Goal: Task Accomplishment & Management: Complete application form

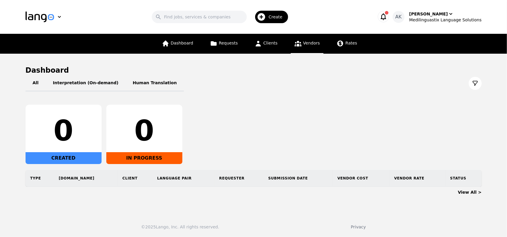
click at [306, 43] on span "Vendors" at bounding box center [311, 43] width 17 height 5
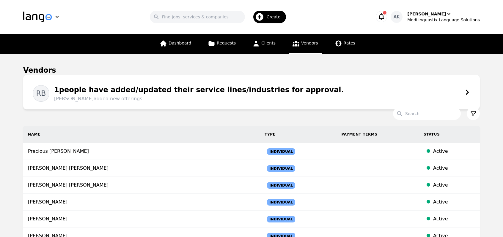
click at [233, 94] on div "1 people have added/updated their service lines/industries for approval. [PERSO…" at bounding box center [196, 94] width 295 height 18
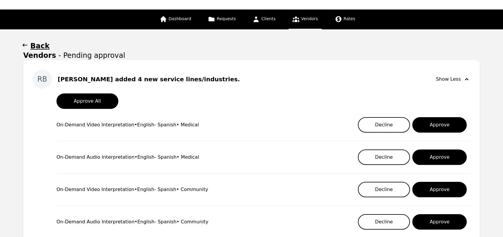
scroll to position [24, 0]
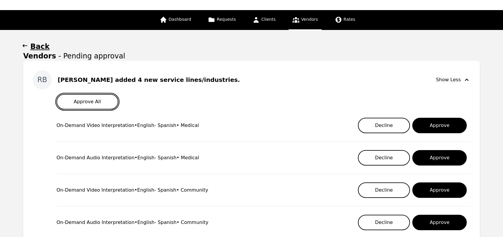
click at [85, 105] on button "Approve All" at bounding box center [87, 101] width 62 height 15
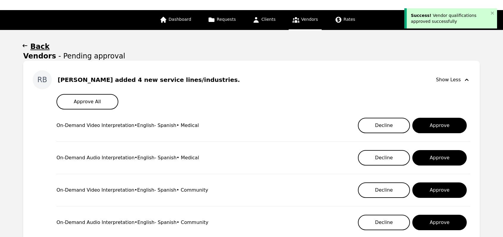
scroll to position [0, 0]
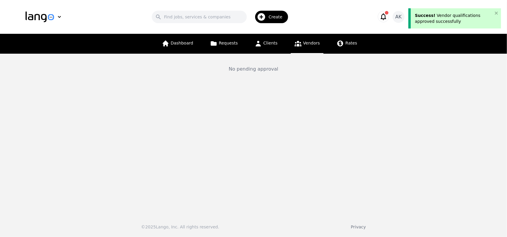
click at [388, 17] on icon "button" at bounding box center [383, 16] width 8 height 8
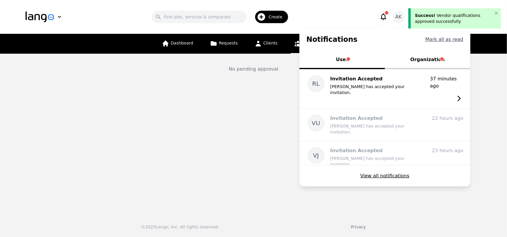
click at [443, 39] on button "Mark all as read" at bounding box center [445, 39] width 38 height 7
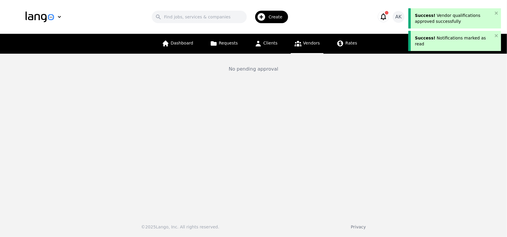
click at [388, 17] on icon "button" at bounding box center [383, 16] width 8 height 8
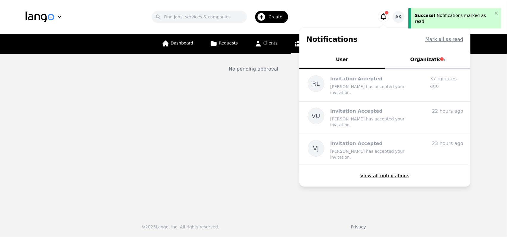
click at [423, 62] on button "Organization" at bounding box center [428, 60] width 86 height 18
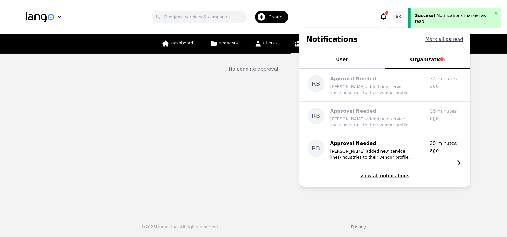
click at [442, 37] on button "Mark all as read" at bounding box center [445, 39] width 38 height 7
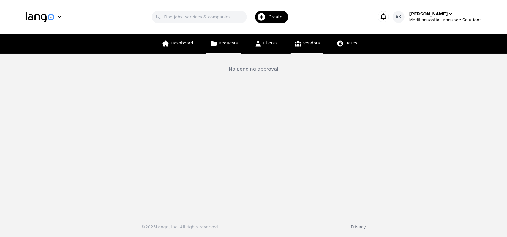
click at [225, 48] on link "Requests" at bounding box center [224, 44] width 35 height 20
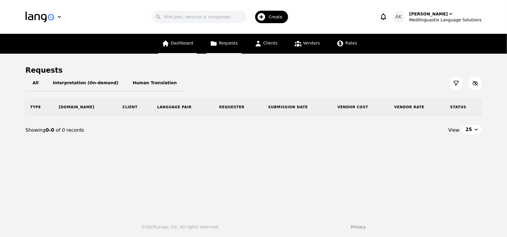
click at [172, 48] on link "Dashboard" at bounding box center [177, 44] width 39 height 20
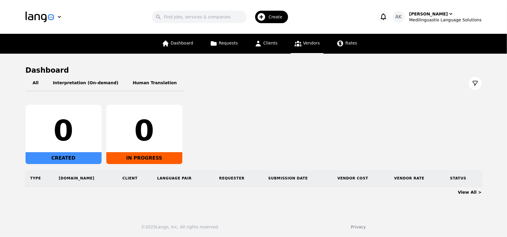
click at [303, 43] on span "Vendors" at bounding box center [311, 43] width 17 height 5
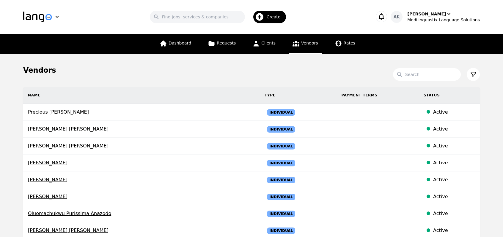
click at [12, 91] on main "Vendors Search Name Type Payment Terms Status Precious Chidinma Nwosu Individua…" at bounding box center [251, 232] width 503 height 357
click at [182, 41] on span "Dashboard" at bounding box center [180, 43] width 23 height 5
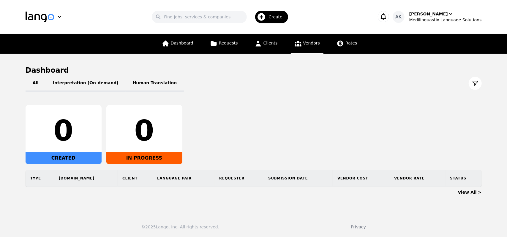
click at [303, 44] on span "Vendors" at bounding box center [311, 43] width 17 height 5
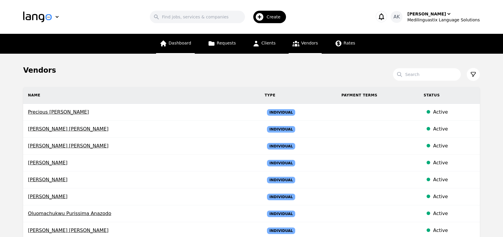
click at [180, 48] on link "Dashboard" at bounding box center [175, 44] width 39 height 20
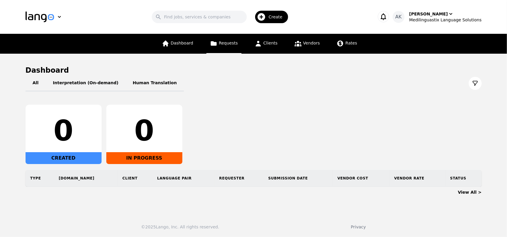
click at [225, 48] on link "Requests" at bounding box center [224, 44] width 35 height 20
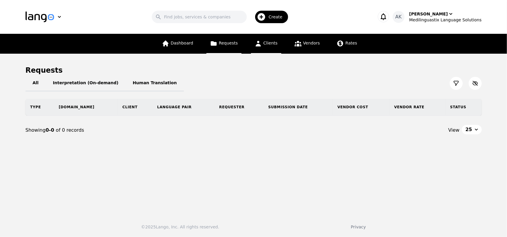
click at [271, 46] on link "Clients" at bounding box center [266, 44] width 30 height 20
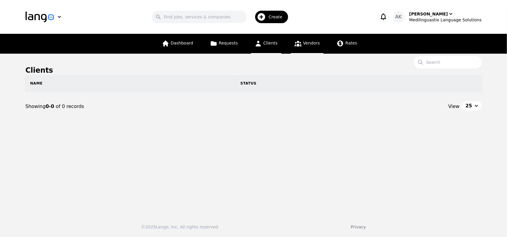
click at [300, 46] on icon at bounding box center [298, 44] width 7 height 6
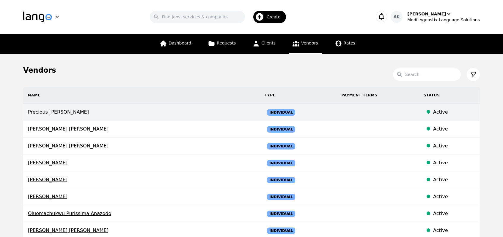
click at [54, 112] on span "Precious Chidinma Nwosu" at bounding box center [141, 112] width 227 height 7
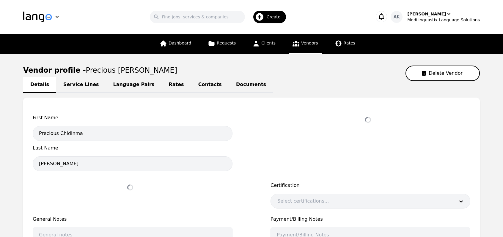
select select "active"
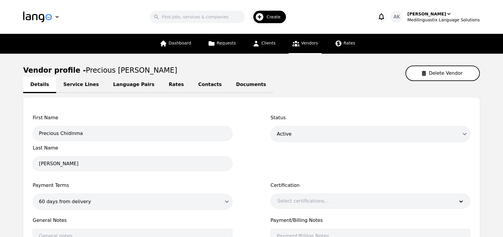
click at [294, 46] on icon at bounding box center [295, 43] width 7 height 7
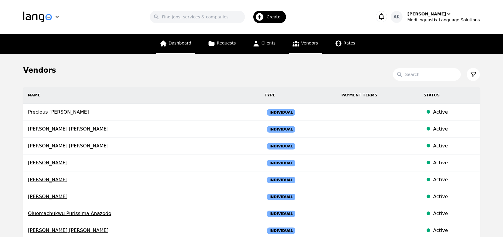
click at [182, 47] on link "Dashboard" at bounding box center [175, 44] width 39 height 20
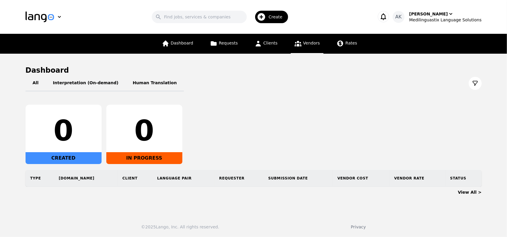
click at [297, 45] on icon at bounding box center [298, 44] width 7 height 6
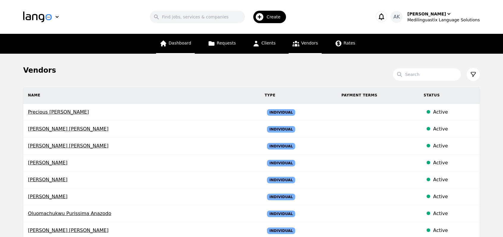
click at [190, 45] on span "Dashboard" at bounding box center [180, 43] width 23 height 5
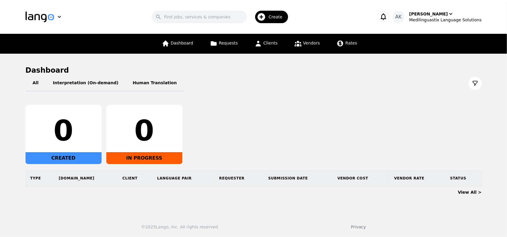
click at [281, 18] on span "Create" at bounding box center [278, 17] width 18 height 6
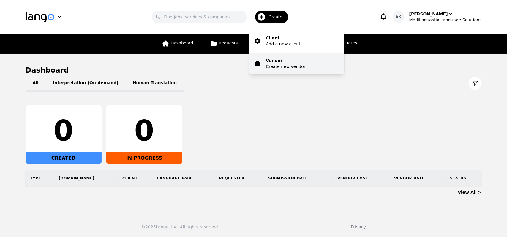
click at [280, 70] on button "Vendor Create new vendor" at bounding box center [296, 63] width 95 height 21
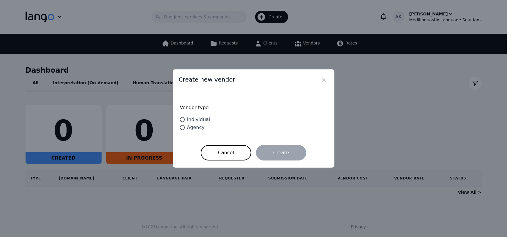
click at [193, 120] on span "Individual" at bounding box center [198, 120] width 23 height 6
click at [185, 120] on input "Individual" at bounding box center [182, 119] width 5 height 5
radio input "true"
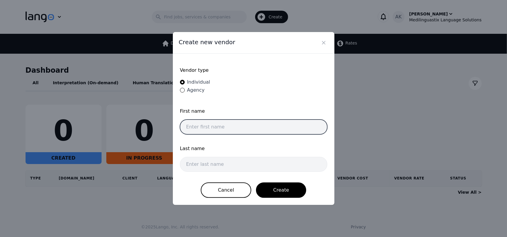
click at [203, 121] on input "text" at bounding box center [253, 127] width 147 height 15
type input "Jhon"
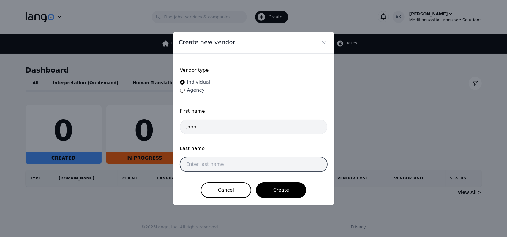
click at [201, 162] on input "text" at bounding box center [253, 164] width 147 height 15
type input "Doe"
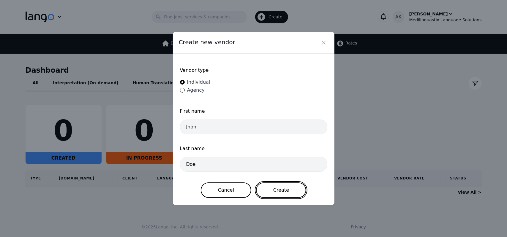
click at [275, 190] on button "Create" at bounding box center [281, 190] width 50 height 15
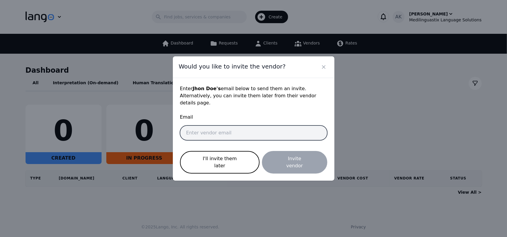
click at [230, 134] on input "email" at bounding box center [253, 133] width 147 height 15
paste input "interpreter.skype82@gmail.com"
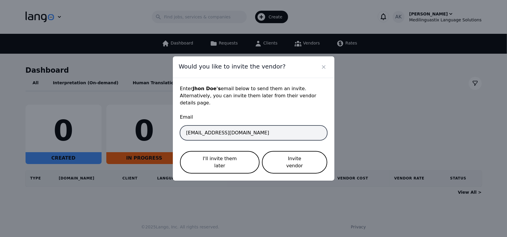
type input "interpreter.skype82@gmail.com"
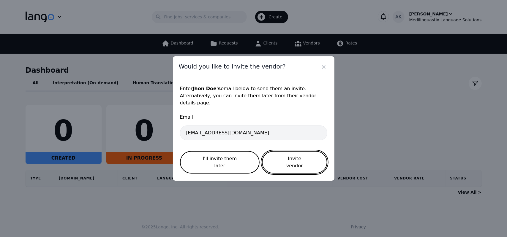
click at [293, 163] on button "Invite vendor" at bounding box center [294, 162] width 65 height 23
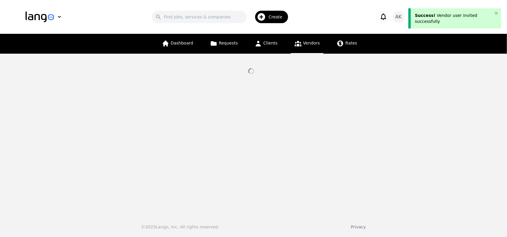
select select "active"
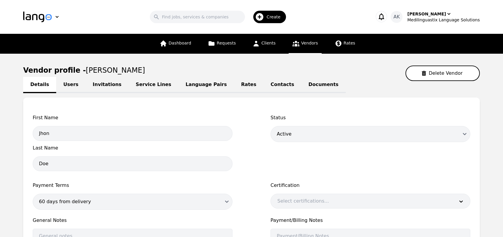
click at [96, 87] on link "Invitations" at bounding box center [107, 85] width 43 height 16
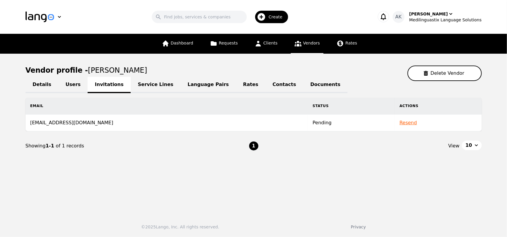
click at [156, 84] on link "Service Lines" at bounding box center [156, 85] width 50 height 16
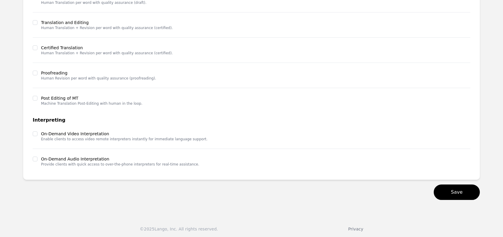
scroll to position [146, 0]
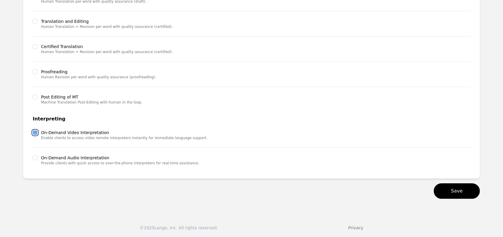
click at [34, 130] on input "checkbox" at bounding box center [35, 132] width 5 height 5
checkbox input "true"
click at [34, 158] on input "checkbox" at bounding box center [35, 158] width 5 height 5
checkbox input "true"
click at [457, 192] on button "Save" at bounding box center [457, 191] width 46 height 15
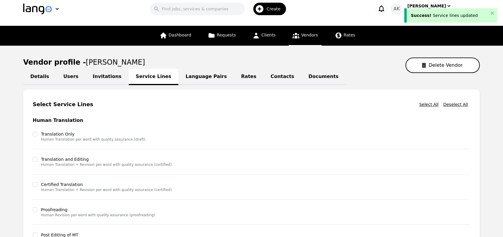
scroll to position [5, 0]
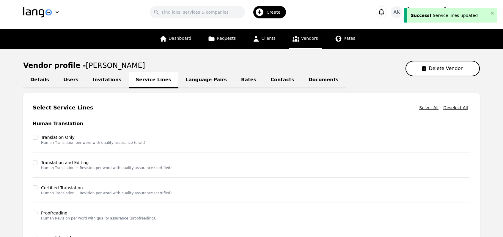
click at [180, 76] on link "Language Pairs" at bounding box center [206, 80] width 56 height 16
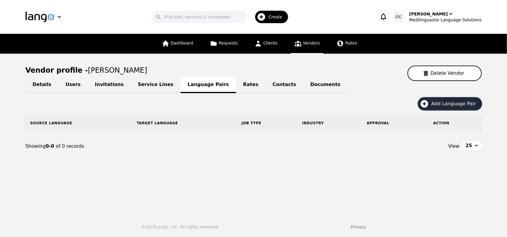
click at [429, 104] on icon "button" at bounding box center [425, 104] width 10 height 10
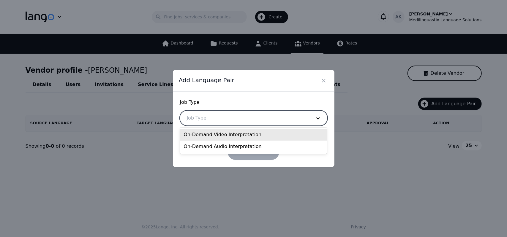
click at [253, 120] on div at bounding box center [244, 118] width 129 height 14
click at [234, 134] on div "On-Demand Video Interpretation" at bounding box center [253, 135] width 147 height 12
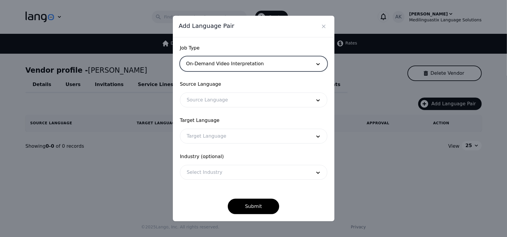
click at [223, 104] on div at bounding box center [244, 100] width 129 height 14
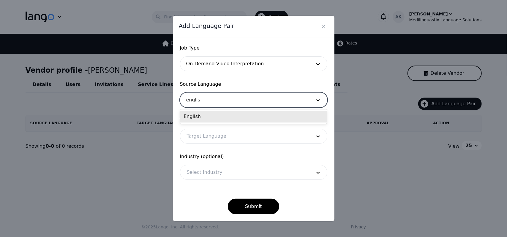
type input "english"
click at [205, 117] on div "English" at bounding box center [253, 117] width 147 height 12
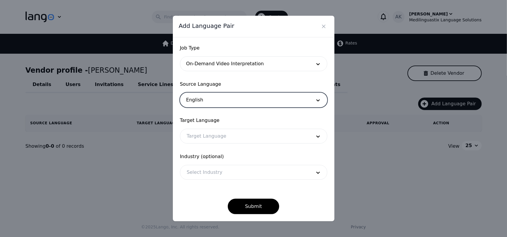
click at [208, 137] on div at bounding box center [244, 136] width 129 height 14
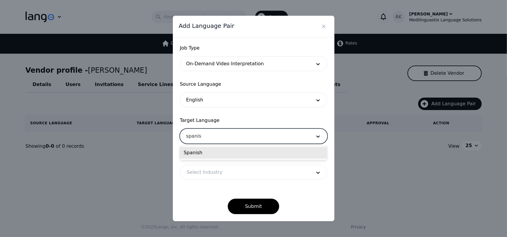
type input "spanish"
click at [206, 151] on div "Spanish" at bounding box center [253, 153] width 147 height 12
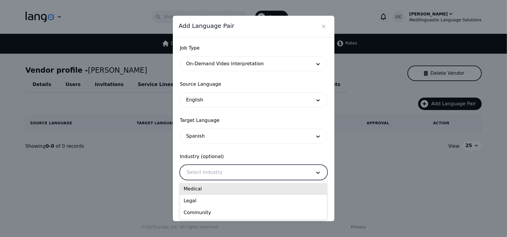
click at [208, 172] on div at bounding box center [244, 173] width 129 height 14
click at [201, 188] on div "Medical" at bounding box center [253, 189] width 147 height 12
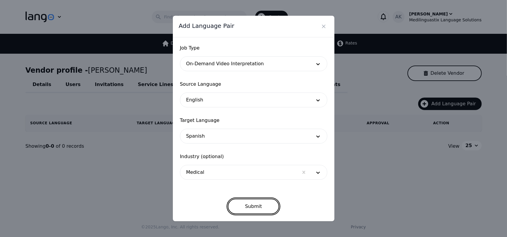
click at [242, 210] on button "Submit" at bounding box center [253, 206] width 51 height 15
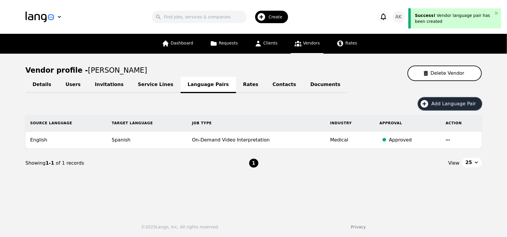
click at [429, 104] on icon "button" at bounding box center [425, 104] width 10 height 10
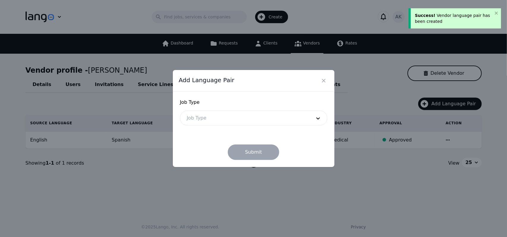
click at [269, 114] on div at bounding box center [244, 118] width 129 height 14
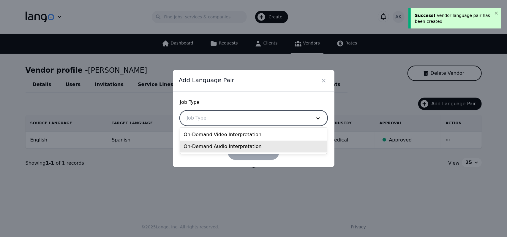
click at [211, 146] on div "On-Demand Audio Interpretation" at bounding box center [253, 147] width 147 height 12
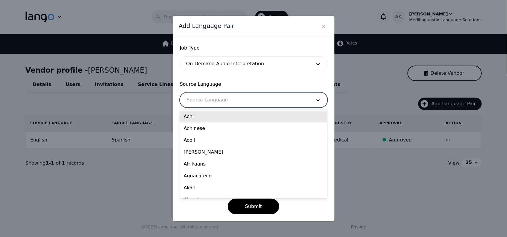
click at [212, 101] on div at bounding box center [244, 100] width 129 height 14
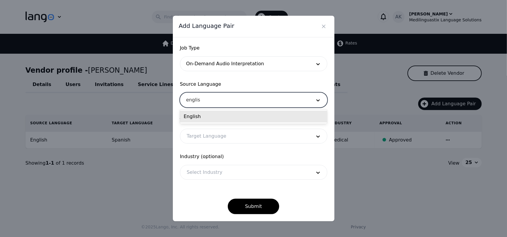
type input "english"
click at [201, 114] on div "English" at bounding box center [253, 117] width 147 height 12
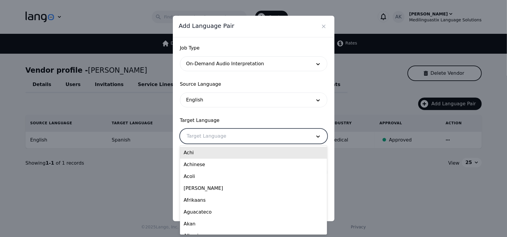
click at [203, 135] on div at bounding box center [244, 136] width 129 height 14
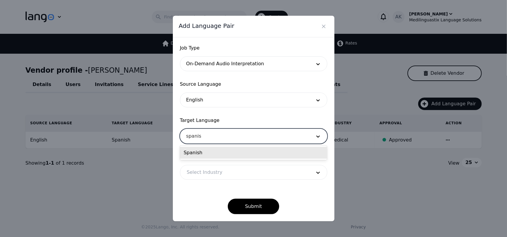
type input "spanish"
click at [201, 156] on div "Spanish" at bounding box center [253, 153] width 147 height 12
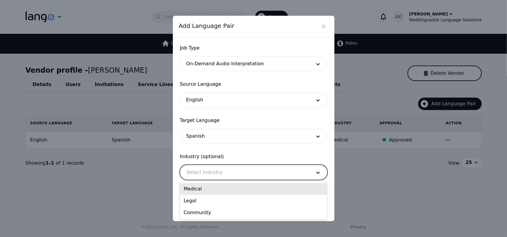
click at [232, 169] on div at bounding box center [244, 173] width 129 height 14
click at [204, 188] on div "Medical" at bounding box center [253, 189] width 147 height 12
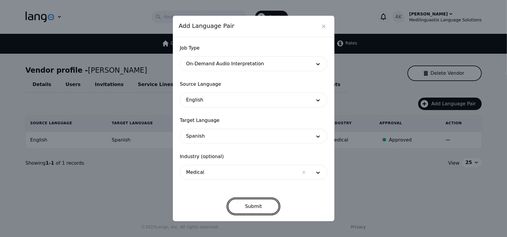
click at [240, 202] on button "Submit" at bounding box center [253, 206] width 51 height 15
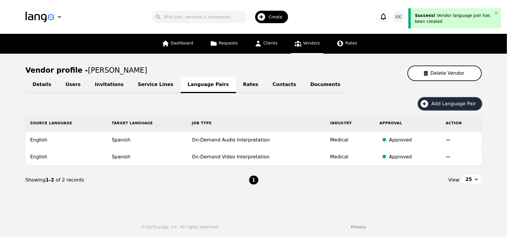
click at [429, 105] on icon "button" at bounding box center [425, 104] width 8 height 8
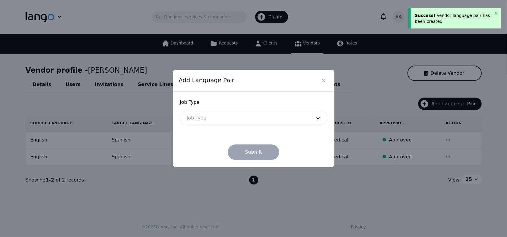
click at [231, 122] on div at bounding box center [244, 118] width 129 height 14
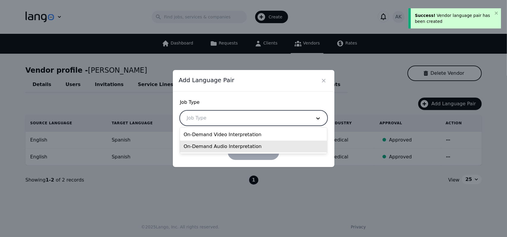
click at [205, 144] on div "On-Demand Audio Interpretation" at bounding box center [253, 147] width 147 height 12
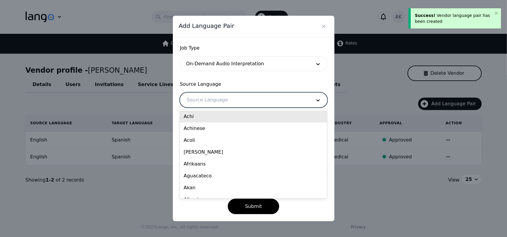
click at [206, 100] on div at bounding box center [244, 100] width 129 height 14
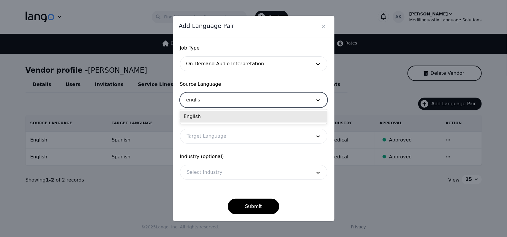
type input "english"
click at [201, 116] on div "English" at bounding box center [253, 117] width 147 height 12
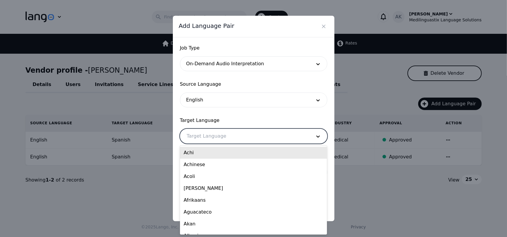
click at [204, 138] on div at bounding box center [244, 136] width 129 height 14
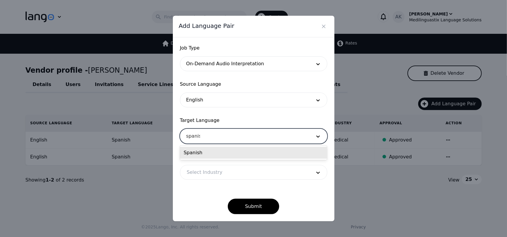
type input "spanish"
click at [200, 155] on div "Spanish" at bounding box center [253, 153] width 147 height 12
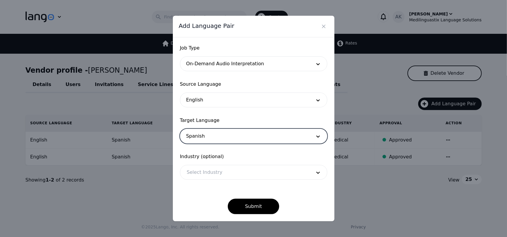
click at [204, 177] on div at bounding box center [244, 173] width 129 height 14
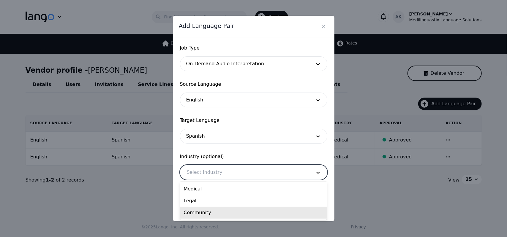
click at [199, 211] on div "Community" at bounding box center [253, 213] width 147 height 12
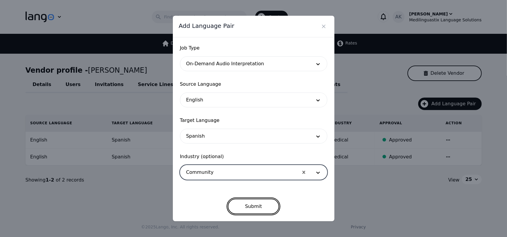
click at [252, 205] on button "Submit" at bounding box center [253, 206] width 51 height 15
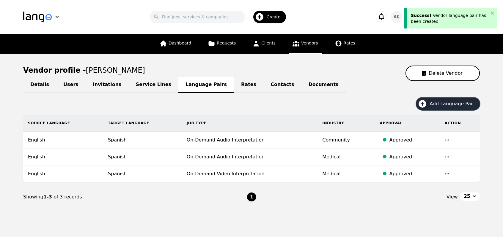
click at [434, 105] on span "Add Language Pair" at bounding box center [453, 103] width 49 height 7
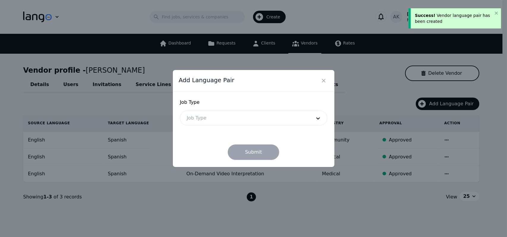
click at [244, 125] on div "Job Type" at bounding box center [253, 118] width 147 height 15
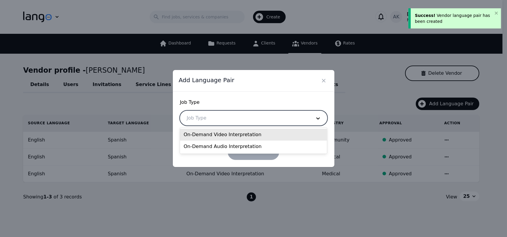
click at [231, 120] on div at bounding box center [244, 118] width 129 height 14
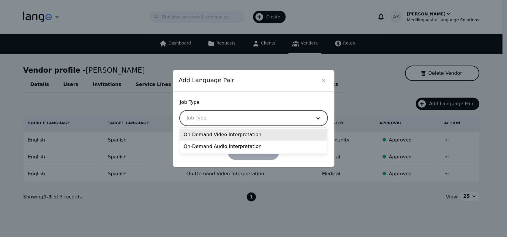
click at [207, 138] on div "On-Demand Video Interpretation" at bounding box center [253, 135] width 147 height 12
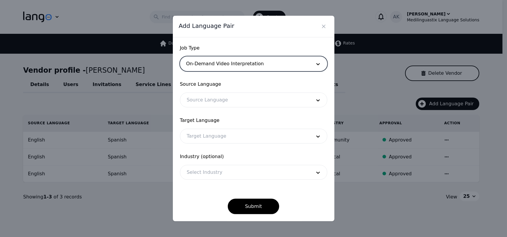
click at [207, 104] on div at bounding box center [244, 100] width 129 height 14
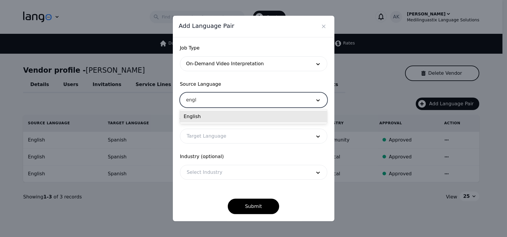
type input "engli"
click at [197, 115] on div "English" at bounding box center [253, 117] width 147 height 12
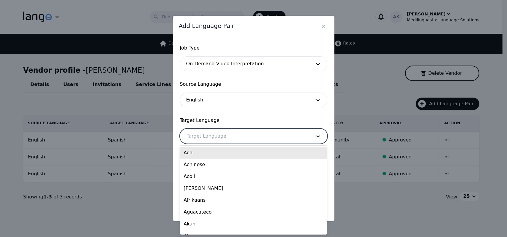
click at [199, 134] on div at bounding box center [244, 136] width 129 height 14
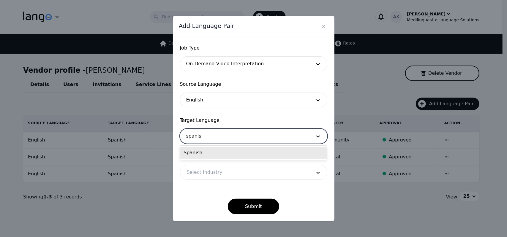
type input "spanish"
click at [199, 151] on div "Spanish" at bounding box center [253, 153] width 147 height 12
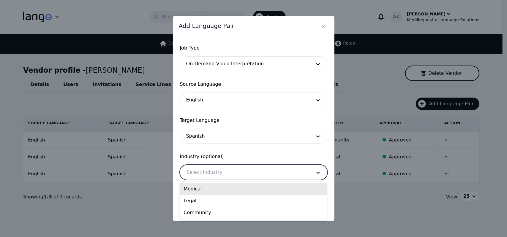
click at [201, 176] on div at bounding box center [244, 173] width 129 height 14
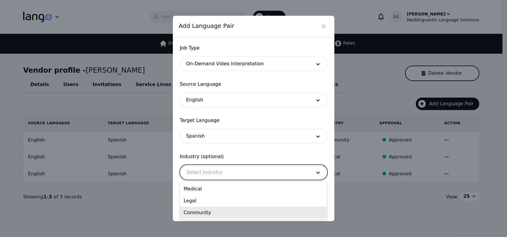
click at [199, 215] on div "Community" at bounding box center [253, 213] width 147 height 12
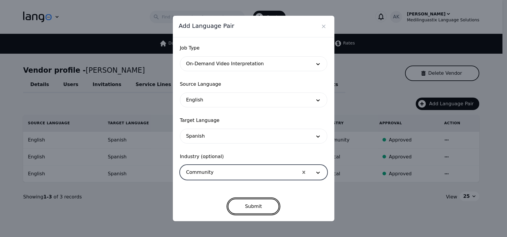
click at [251, 210] on button "Submit" at bounding box center [253, 206] width 51 height 15
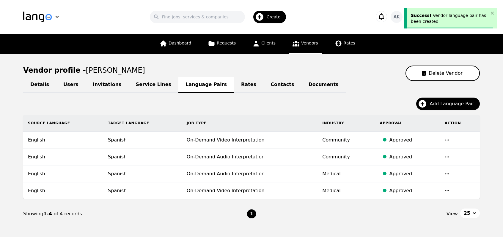
click at [263, 85] on link "Contacts" at bounding box center [282, 85] width 38 height 16
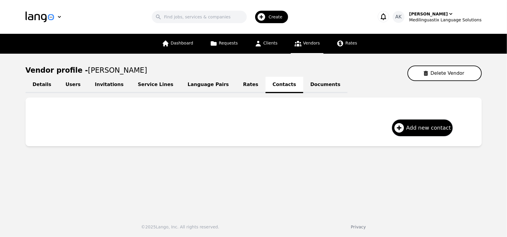
click at [236, 87] on link "Rates" at bounding box center [250, 85] width 29 height 16
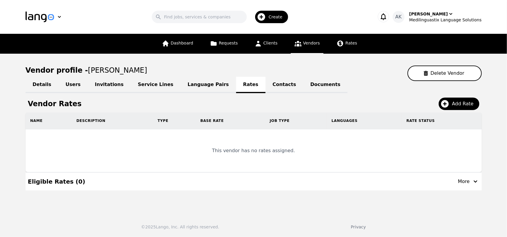
click at [181, 85] on link "Language Pairs" at bounding box center [209, 85] width 56 height 16
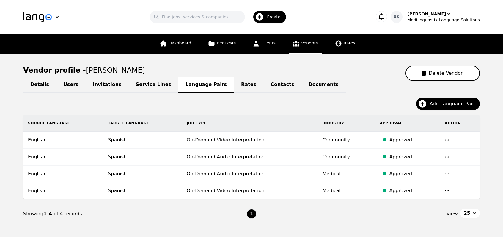
click at [141, 86] on link "Service Lines" at bounding box center [154, 85] width 50 height 16
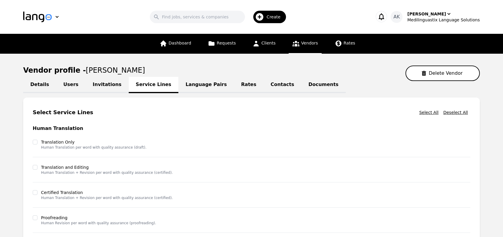
click at [40, 87] on link "Details" at bounding box center [39, 85] width 33 height 16
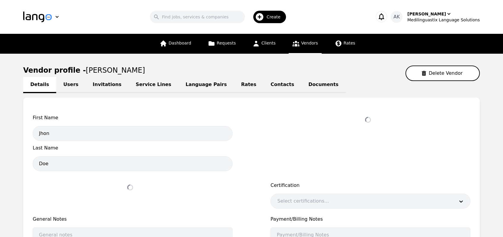
select select "active"
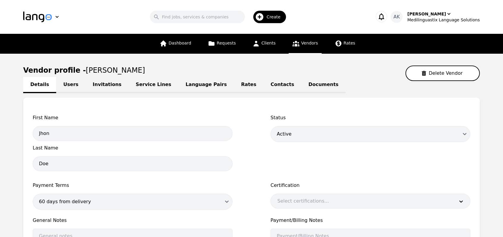
click at [7, 137] on main "Vendor profile - Jhon Doe Delete Vendor Details Users Invitations Service Lines…" at bounding box center [251, 192] width 503 height 276
click at [306, 41] on span "Vendors" at bounding box center [309, 43] width 17 height 5
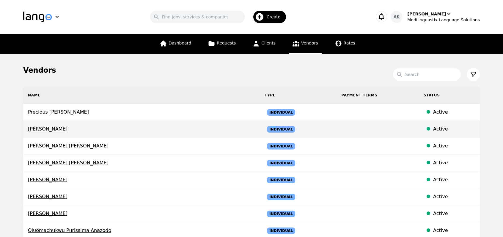
click at [31, 129] on span "[PERSON_NAME]" at bounding box center [141, 129] width 227 height 7
select select "active"
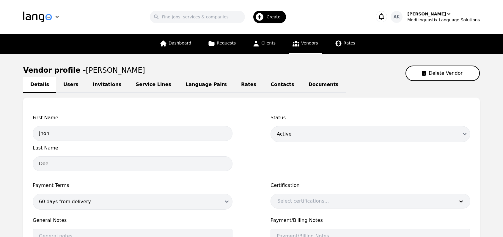
click at [263, 85] on link "Contacts" at bounding box center [282, 85] width 38 height 16
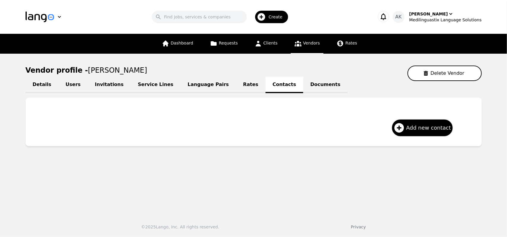
click at [236, 86] on link "Rates" at bounding box center [250, 85] width 29 height 16
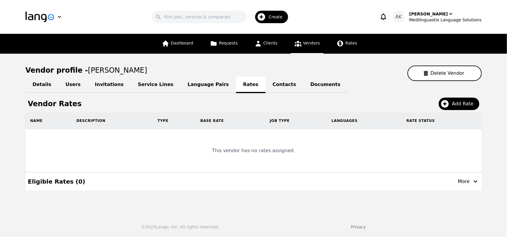
click at [187, 85] on link "Language Pairs" at bounding box center [209, 85] width 56 height 16
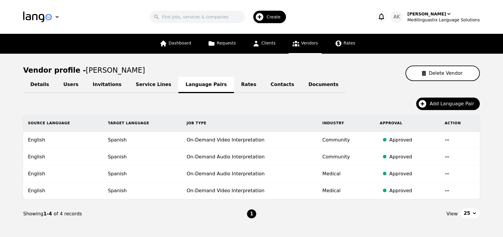
click at [130, 86] on link "Service Lines" at bounding box center [154, 85] width 50 height 16
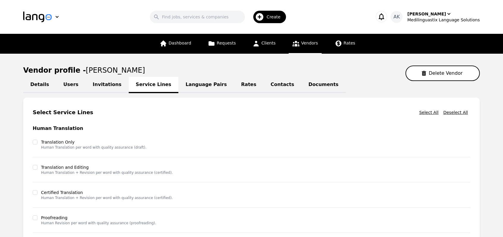
click at [96, 83] on link "Invitations" at bounding box center [107, 85] width 43 height 16
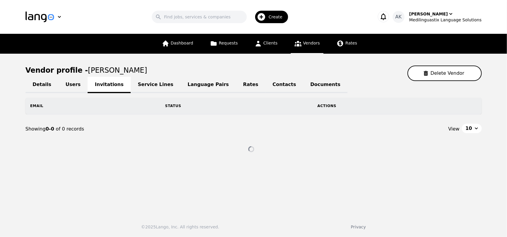
click at [64, 85] on link "Users" at bounding box center [73, 85] width 29 height 16
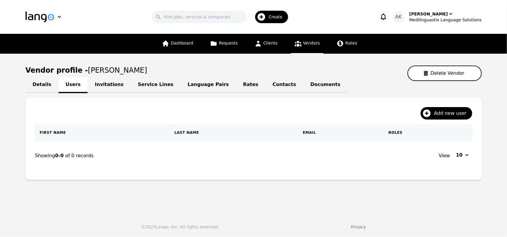
click at [37, 86] on link "Details" at bounding box center [42, 85] width 33 height 16
select select "active"
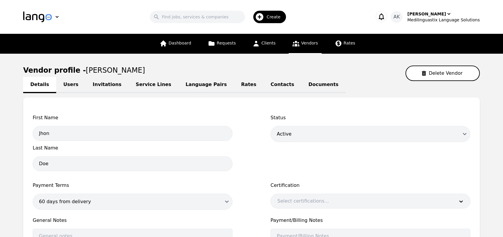
click at [70, 87] on link "Users" at bounding box center [70, 85] width 29 height 16
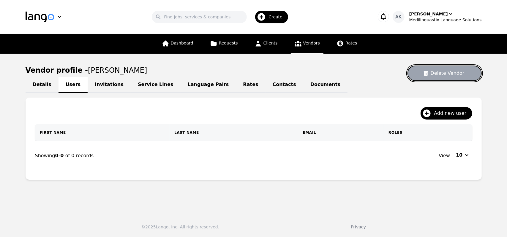
click at [431, 78] on button "Delete Vendor" at bounding box center [445, 73] width 74 height 15
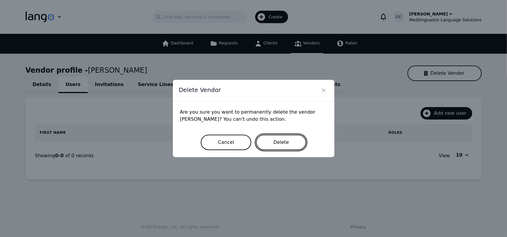
click at [273, 143] on button "Delete" at bounding box center [281, 142] width 50 height 15
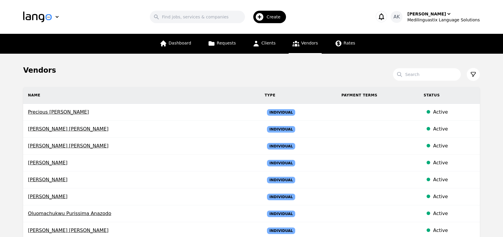
click at [270, 17] on div "Create" at bounding box center [269, 17] width 33 height 12
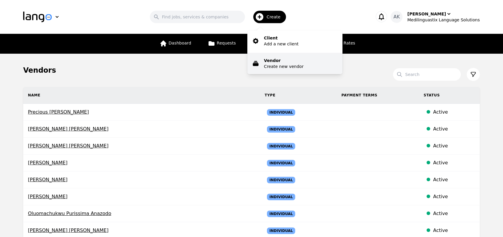
click at [275, 62] on p "Vendor" at bounding box center [284, 61] width 40 height 6
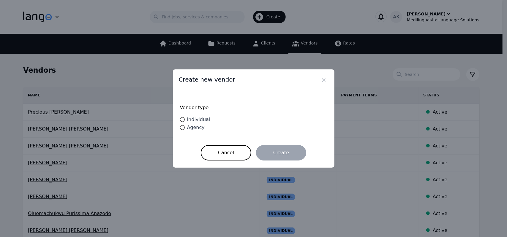
click at [192, 122] on span "Individual" at bounding box center [198, 120] width 23 height 6
click at [185, 122] on input "Individual" at bounding box center [182, 119] width 5 height 5
radio input "true"
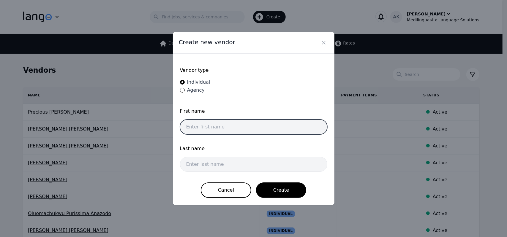
click at [193, 123] on input "text" at bounding box center [253, 127] width 147 height 15
paste input "jhonkolber716@gmail.com"
drag, startPoint x: 248, startPoint y: 128, endPoint x: 196, endPoint y: 131, distance: 51.8
click at [196, 131] on input "jhonkolber716@gmail.com" at bounding box center [253, 127] width 147 height 15
type input "jhon"
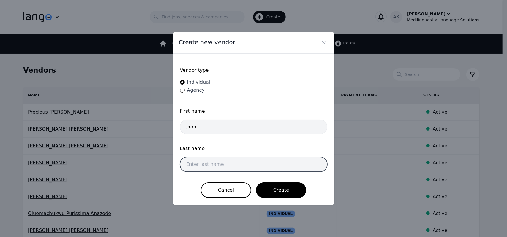
click at [189, 161] on input "text" at bounding box center [253, 164] width 147 height 15
type input "Test"
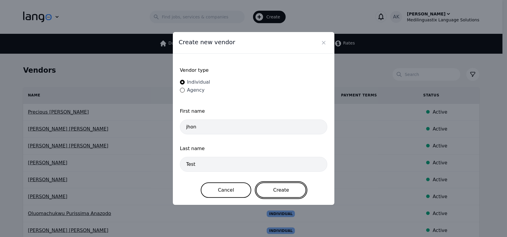
click at [292, 185] on button "Create" at bounding box center [281, 190] width 50 height 15
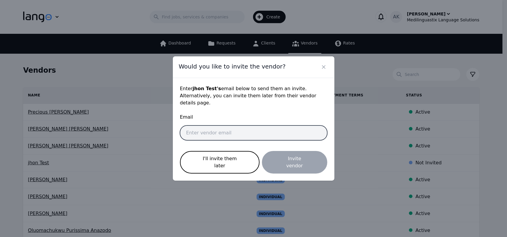
click at [244, 130] on input "email" at bounding box center [253, 133] width 147 height 15
paste input "jhonkolber716@gmail.com"
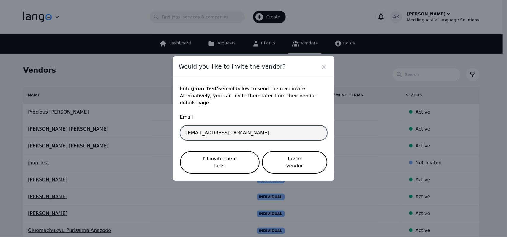
type input "jhonkolber716@gmail.com"
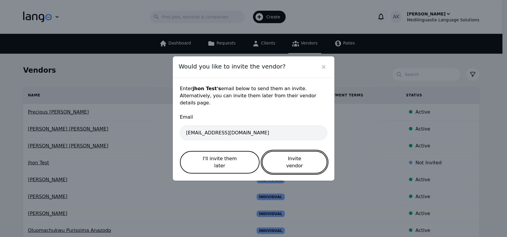
click at [289, 159] on button "Invite vendor" at bounding box center [294, 162] width 65 height 23
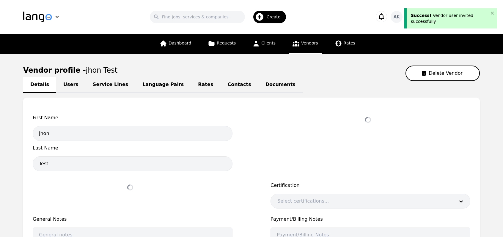
select select "active"
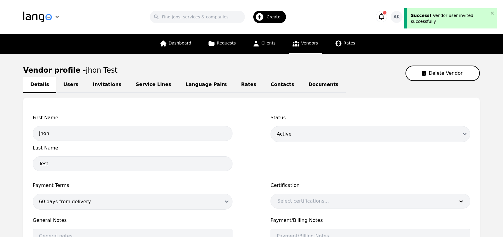
click at [385, 17] on icon "button" at bounding box center [381, 16] width 8 height 8
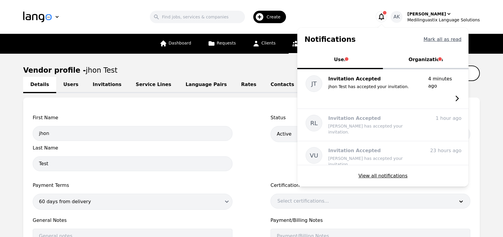
click at [432, 40] on button "Mark all as read" at bounding box center [442, 39] width 38 height 7
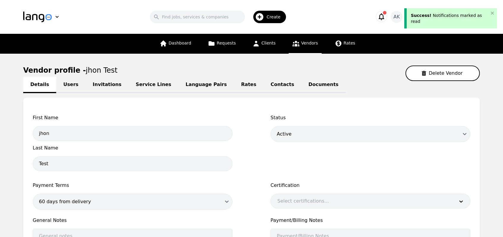
click at [289, 43] on link "Vendors" at bounding box center [305, 44] width 33 height 20
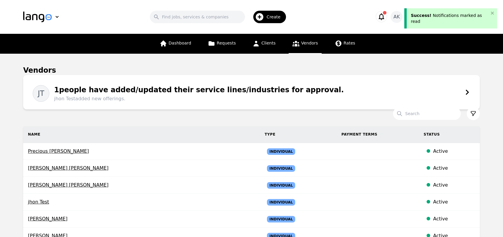
click at [229, 85] on div "1 people have added/updated their service lines/industries for approval. jhon T…" at bounding box center [196, 94] width 295 height 18
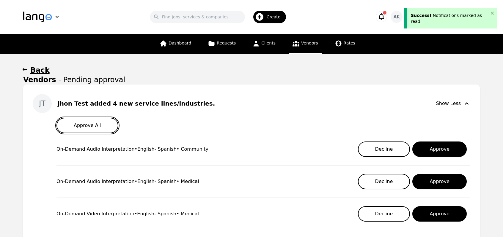
click at [72, 126] on button "Approve All" at bounding box center [87, 125] width 62 height 15
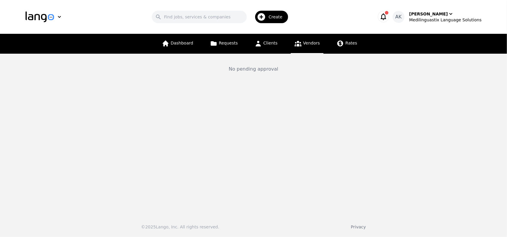
click at [388, 16] on icon "button" at bounding box center [383, 16] width 8 height 8
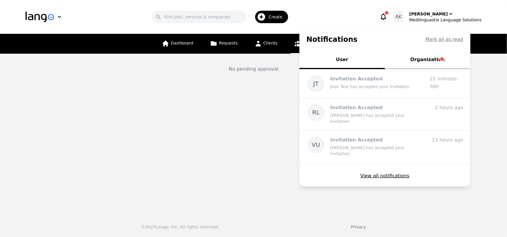
click at [459, 66] on button "Organization" at bounding box center [428, 60] width 86 height 18
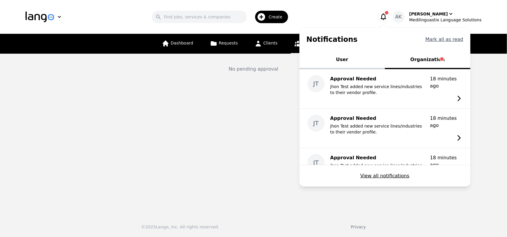
click at [453, 38] on button "Mark all as read" at bounding box center [445, 39] width 38 height 7
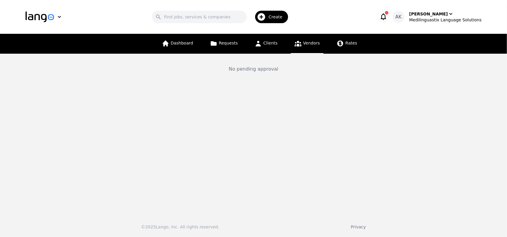
click at [388, 16] on icon "button" at bounding box center [383, 16] width 8 height 8
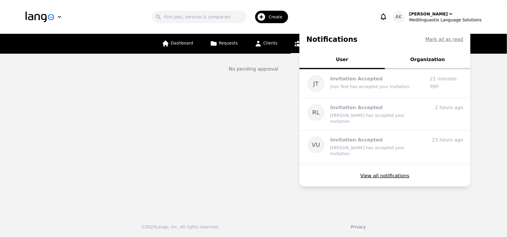
click at [431, 59] on button "Organization" at bounding box center [428, 60] width 86 height 18
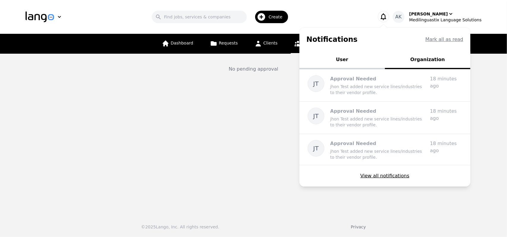
click at [388, 18] on icon "button" at bounding box center [383, 16] width 8 height 8
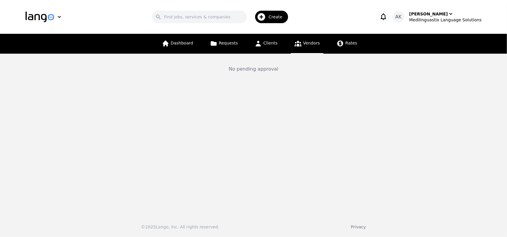
click at [298, 42] on icon at bounding box center [298, 43] width 7 height 7
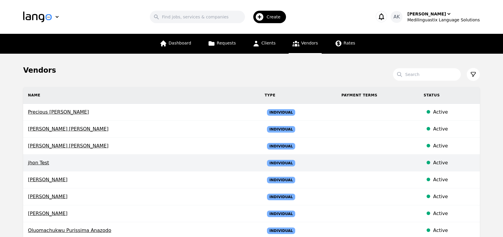
click at [38, 163] on span "jhon Test" at bounding box center [141, 163] width 227 height 7
select select "active"
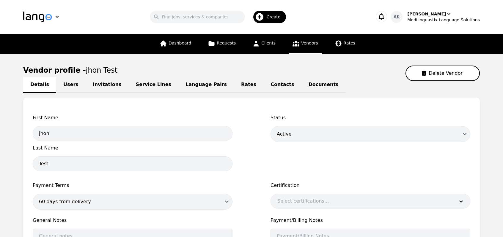
click at [141, 89] on link "Service Lines" at bounding box center [154, 85] width 50 height 16
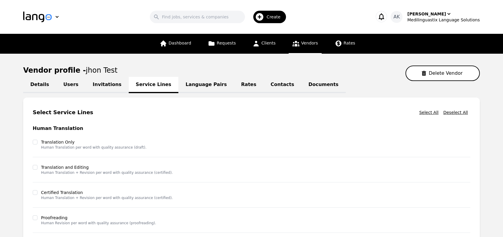
click at [102, 84] on link "Invitations" at bounding box center [107, 85] width 43 height 16
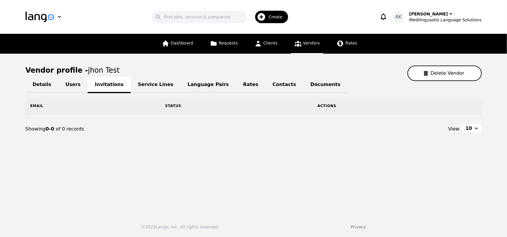
click at [147, 84] on link "Service Lines" at bounding box center [156, 85] width 50 height 16
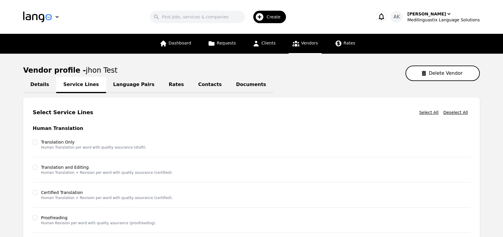
click at [128, 86] on link "Language Pairs" at bounding box center [134, 85] width 56 height 16
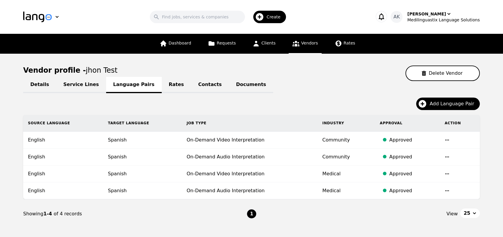
click at [162, 86] on link "Rates" at bounding box center [176, 85] width 29 height 16
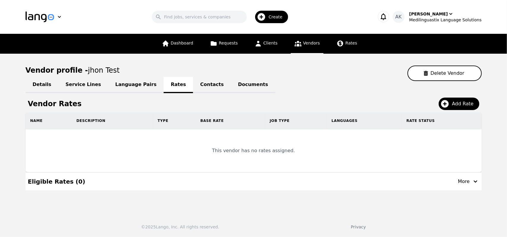
click at [194, 86] on link "Contacts" at bounding box center [212, 85] width 38 height 16
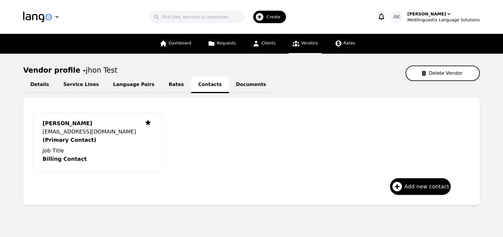
click at [229, 88] on link "Documents" at bounding box center [251, 85] width 44 height 16
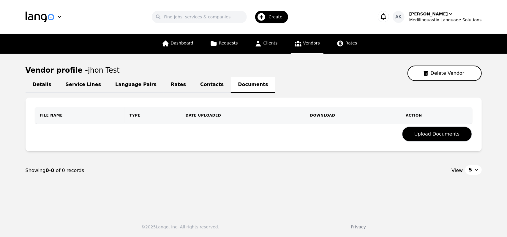
click at [45, 83] on link "Details" at bounding box center [42, 85] width 33 height 16
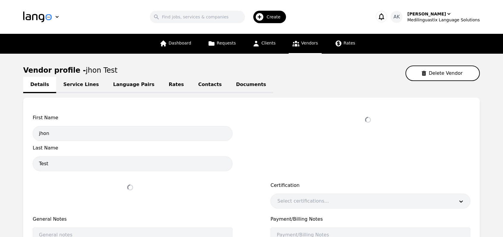
select select "active"
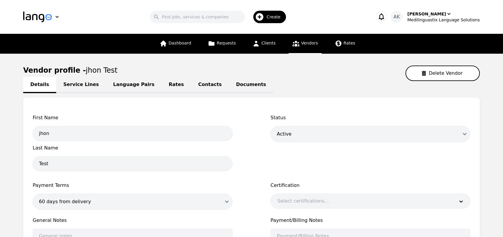
click at [289, 48] on link "Vendors" at bounding box center [305, 44] width 33 height 20
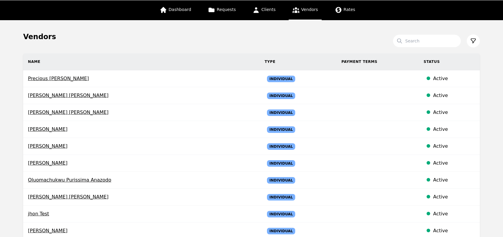
scroll to position [36, 0]
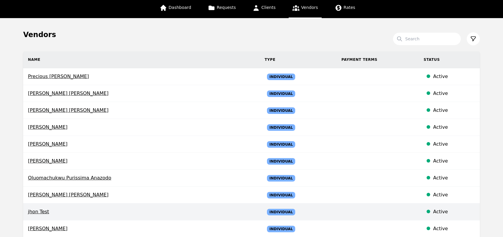
click at [33, 212] on span "jhon Test" at bounding box center [141, 212] width 227 height 7
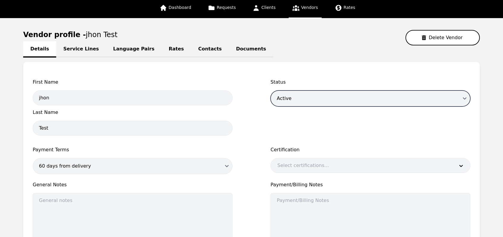
click at [298, 95] on select "Draft Active Disabled" at bounding box center [370, 99] width 200 height 16
click at [270, 91] on select "Draft Active Disabled" at bounding box center [370, 99] width 200 height 16
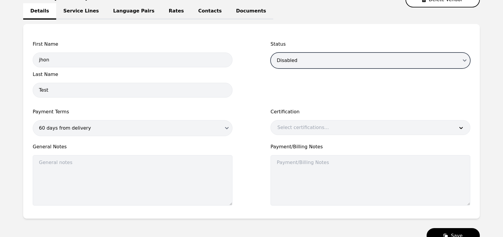
scroll to position [118, 0]
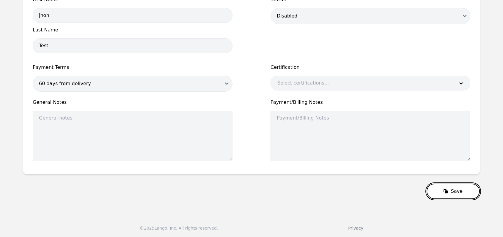
click at [458, 188] on button "Save" at bounding box center [452, 191] width 53 height 15
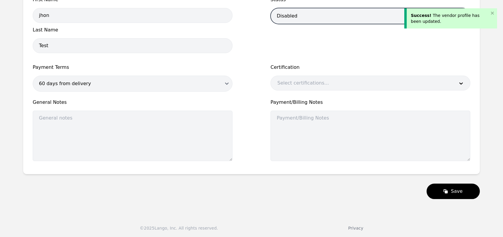
click at [349, 18] on select "Draft Active Disabled" at bounding box center [370, 16] width 200 height 16
select select "active"
click at [270, 8] on select "Draft Active Disabled" at bounding box center [370, 16] width 200 height 16
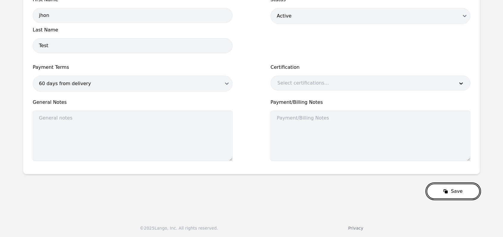
click at [456, 195] on button "Save" at bounding box center [452, 191] width 53 height 15
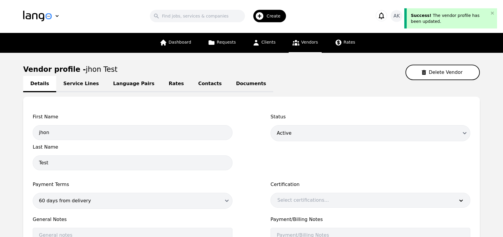
scroll to position [0, 0]
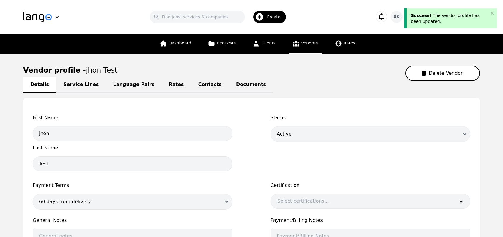
click at [301, 44] on span "Vendors" at bounding box center [309, 43] width 17 height 5
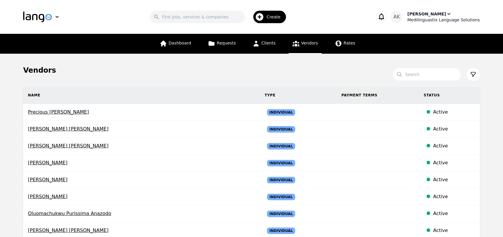
click at [432, 18] on div "Medilinguastix Language Solutions" at bounding box center [443, 20] width 73 height 6
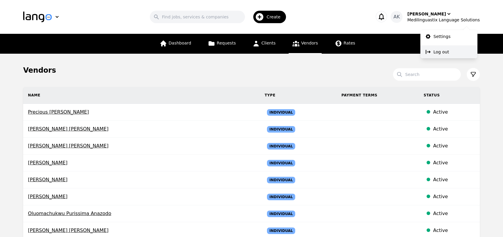
click at [444, 51] on p "Log out" at bounding box center [440, 52] width 15 height 6
